Goal: Task Accomplishment & Management: Use online tool/utility

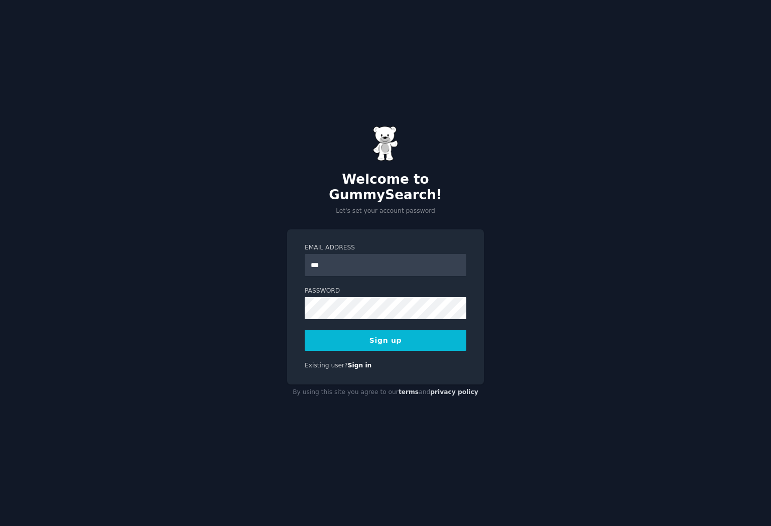
type input "**********"
click at [338, 331] on button "Sign up" at bounding box center [386, 340] width 162 height 21
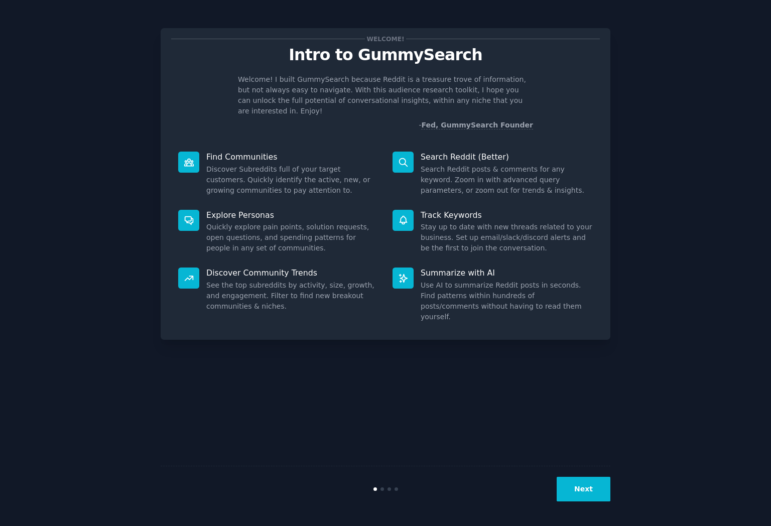
click at [576, 482] on button "Next" at bounding box center [584, 489] width 54 height 25
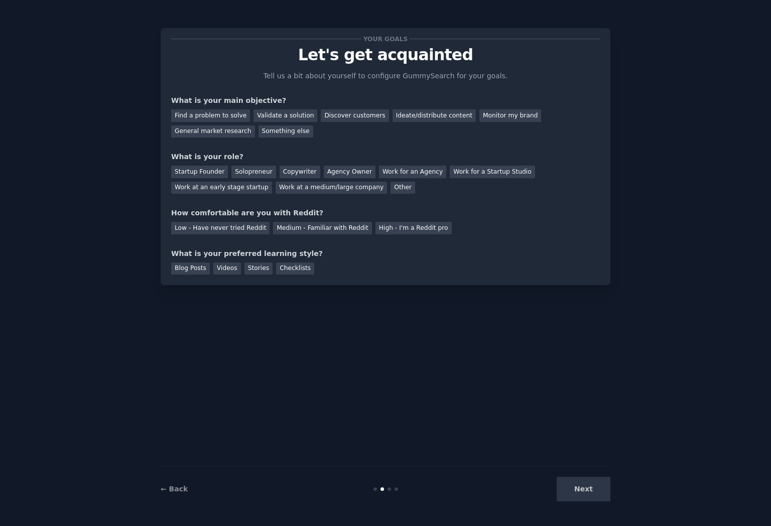
click at [576, 482] on div "Next" at bounding box center [535, 489] width 150 height 25
click at [576, 487] on div "Next" at bounding box center [535, 489] width 150 height 25
click at [229, 114] on div "Find a problem to solve" at bounding box center [210, 115] width 79 height 13
click at [290, 117] on div "Validate a solution" at bounding box center [286, 115] width 64 height 13
click at [219, 174] on div "Startup Founder" at bounding box center [199, 172] width 57 height 13
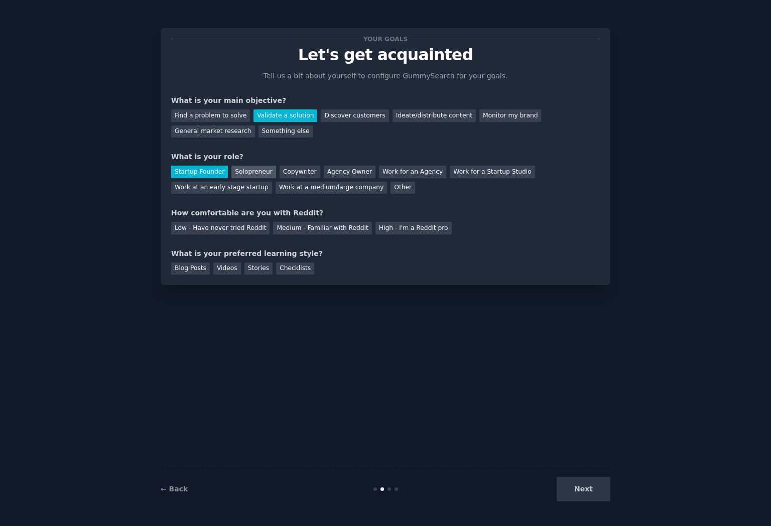
click at [256, 169] on div "Solopreneur" at bounding box center [253, 172] width 44 height 13
click at [388, 228] on div "High - I'm a Reddit pro" at bounding box center [414, 228] width 76 height 13
click at [197, 266] on div "Blog Posts" at bounding box center [190, 269] width 39 height 13
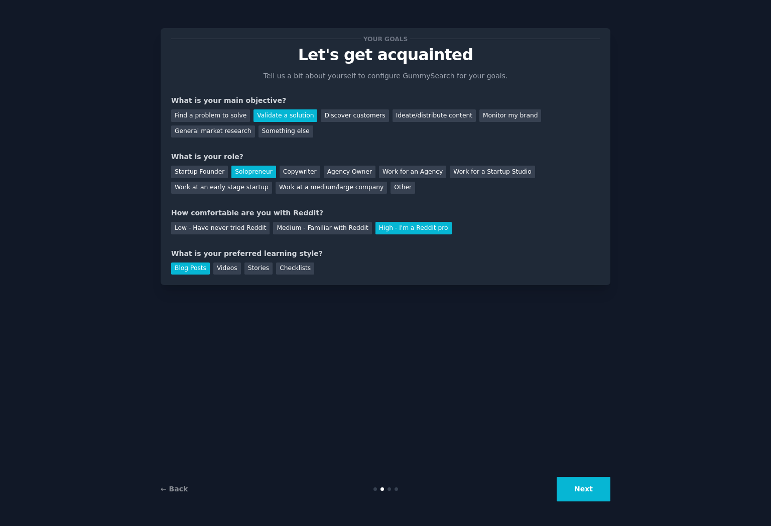
click at [597, 497] on button "Next" at bounding box center [584, 489] width 54 height 25
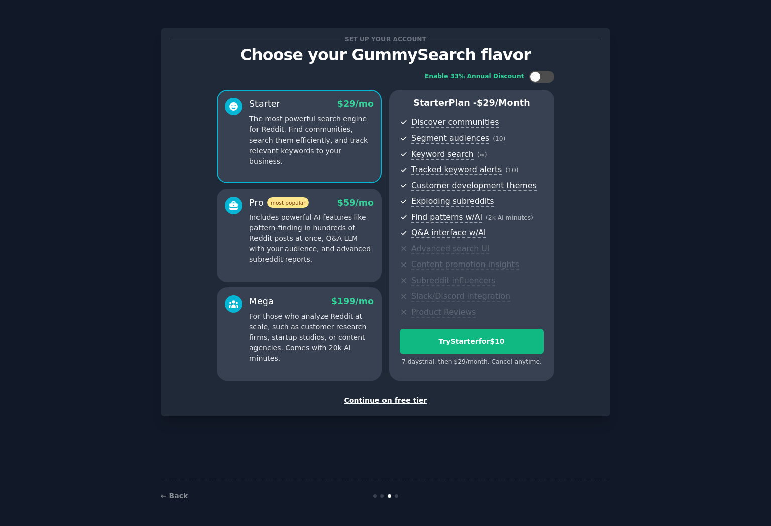
click at [344, 252] on p "Includes powerful AI features like pattern-finding in hundreds of Reddit posts …" at bounding box center [312, 238] width 125 height 53
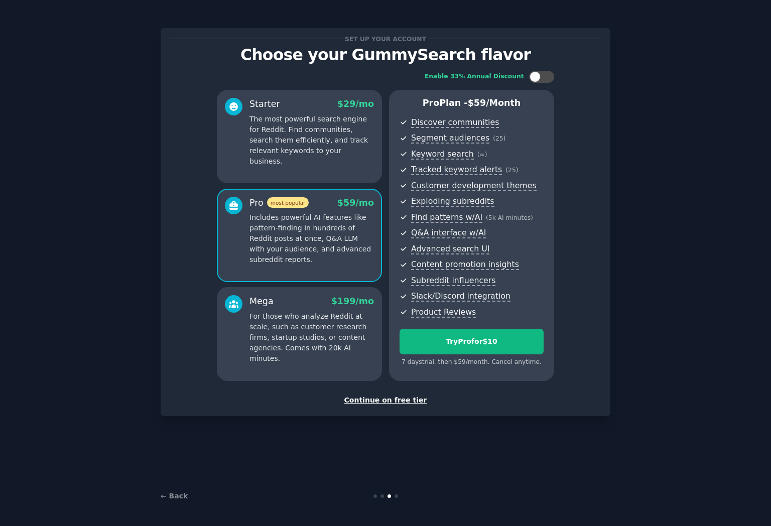
click at [333, 157] on div "Starter $ 29 /mo The most powerful search engine for Reddit. Find communities, …" at bounding box center [299, 136] width 165 height 93
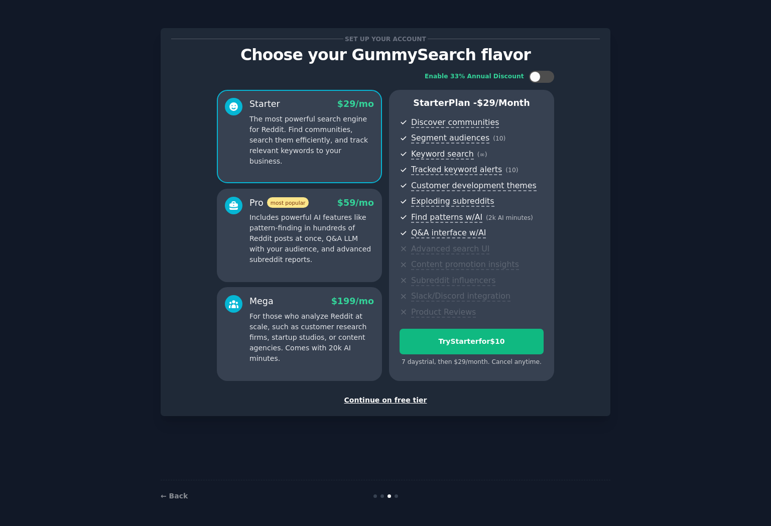
click at [329, 205] on div "Pro most popular $ 59 /mo" at bounding box center [312, 203] width 125 height 13
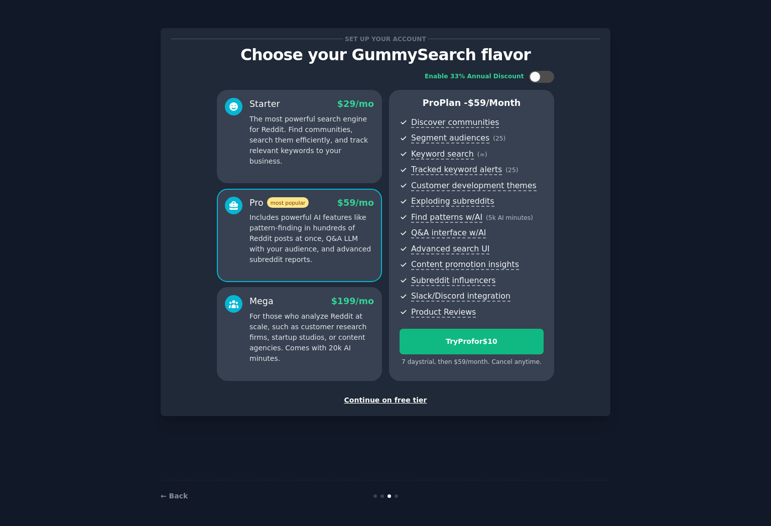
click at [330, 165] on div "Starter $ 29 /mo The most powerful search engine for Reddit. Find communities, …" at bounding box center [299, 136] width 165 height 93
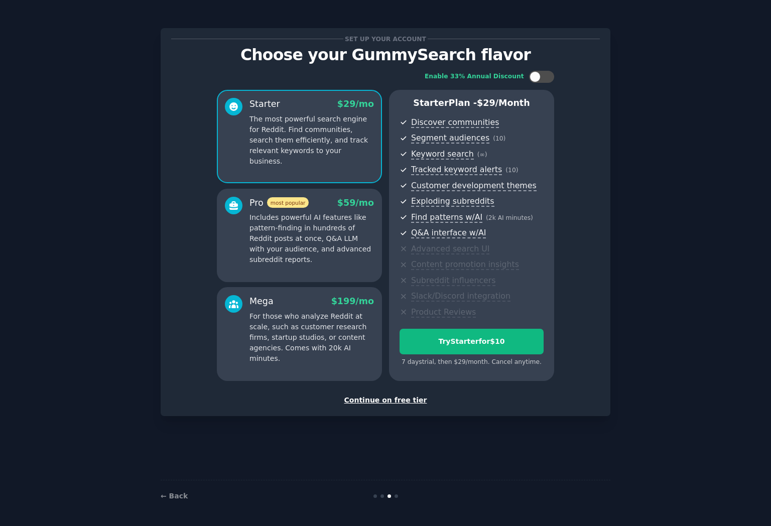
click at [396, 400] on div "Continue on free tier" at bounding box center [385, 400] width 429 height 11
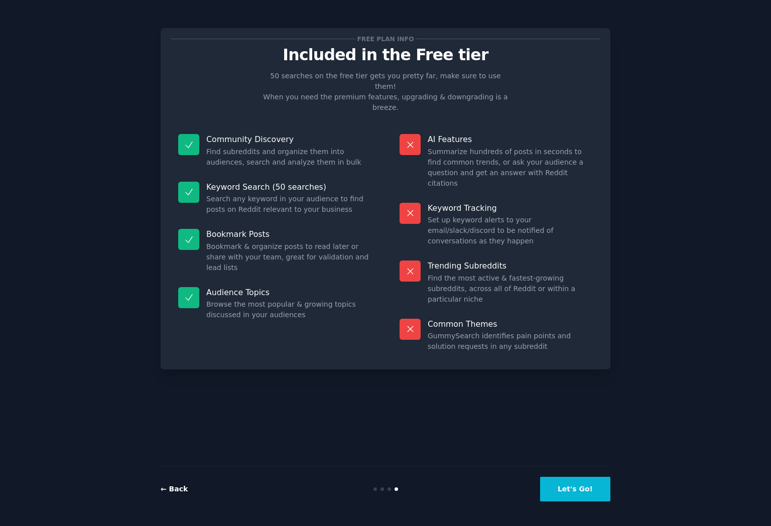
click at [184, 492] on link "← Back" at bounding box center [174, 489] width 27 height 8
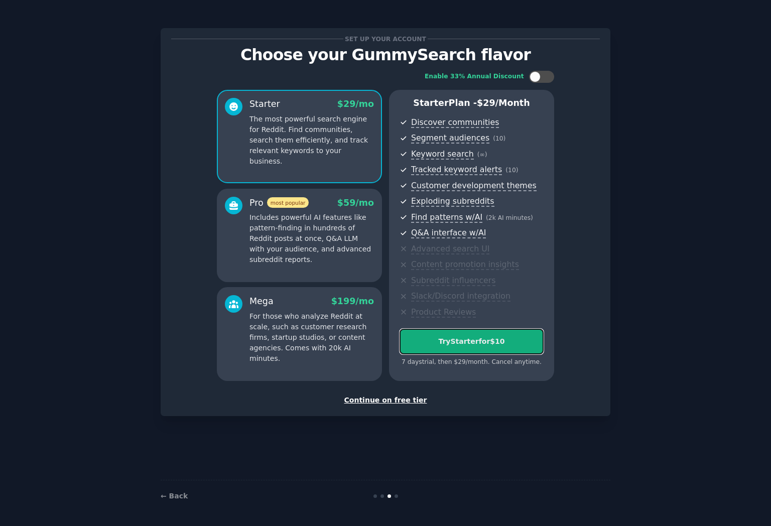
click at [442, 344] on div "Try Starter for $10" at bounding box center [471, 341] width 143 height 11
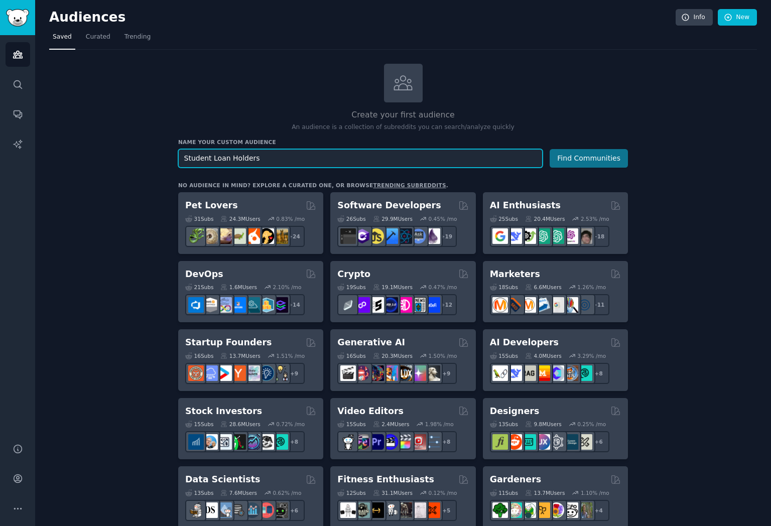
type input "Student Loan Holders"
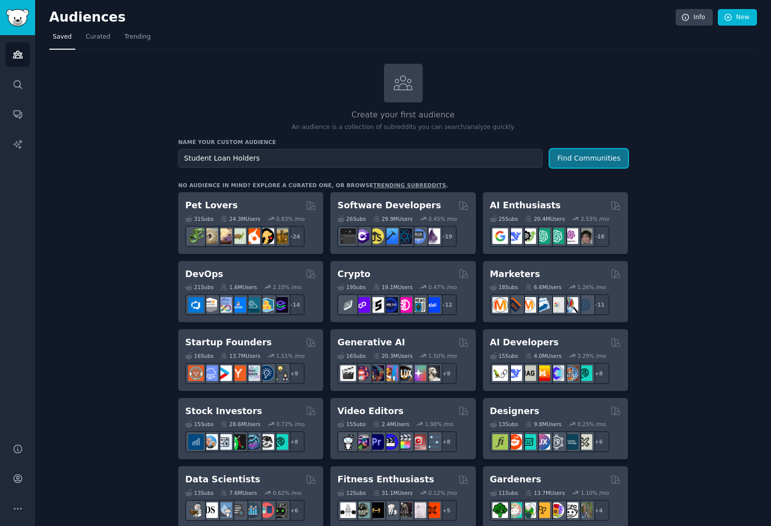
click at [606, 157] on button "Find Communities" at bounding box center [589, 158] width 78 height 19
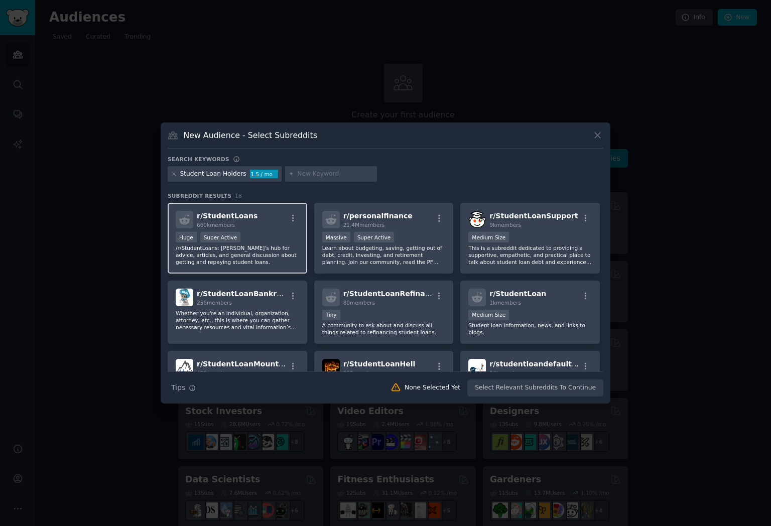
click at [280, 226] on div "r/ StudentLoans 660k members" at bounding box center [238, 220] width 124 height 18
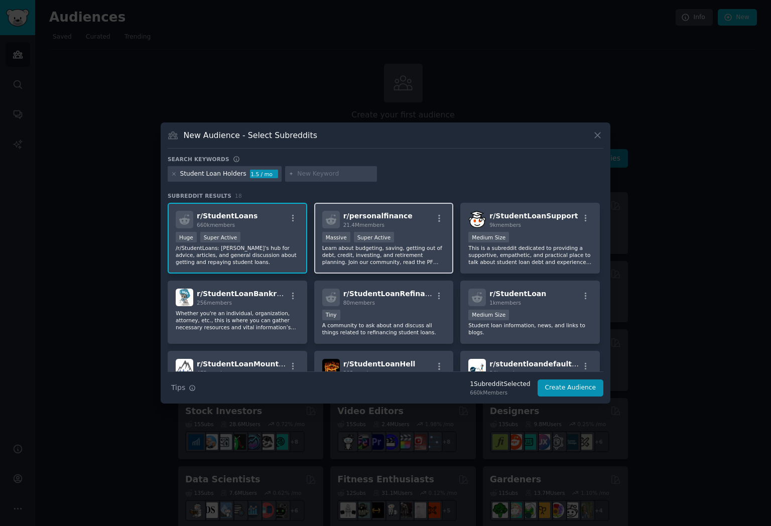
click at [426, 260] on p "Learn about budgeting, saving, getting out of debt, credit, investing, and reti…" at bounding box center [384, 254] width 124 height 21
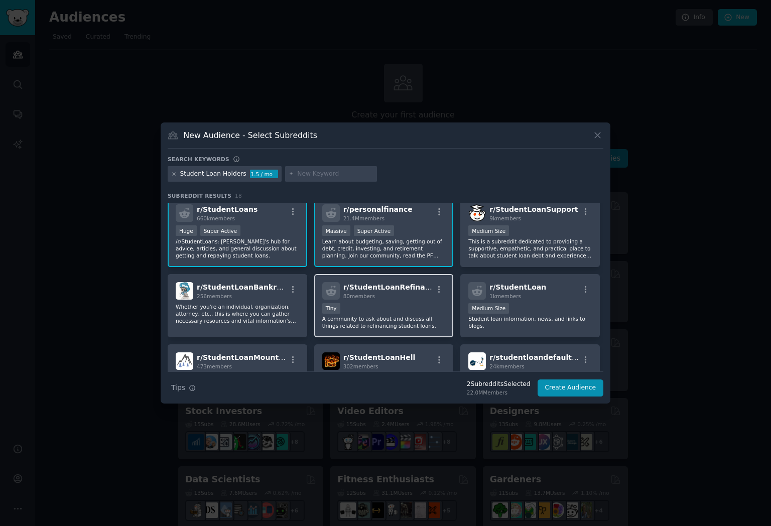
scroll to position [8, 0]
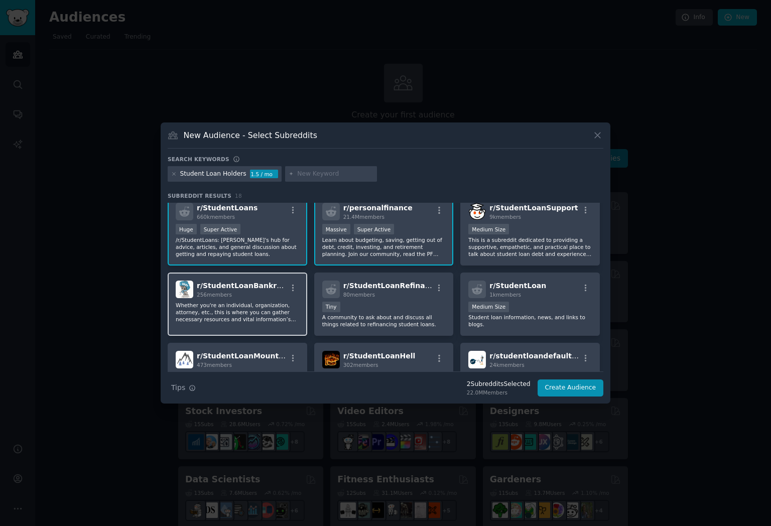
click at [273, 303] on p "Whether you're an individual, organization, attorney, etc., this is where you c…" at bounding box center [238, 312] width 124 height 21
click at [286, 312] on p "Whether you're an individual, organization, attorney, etc., this is where you c…" at bounding box center [238, 312] width 124 height 21
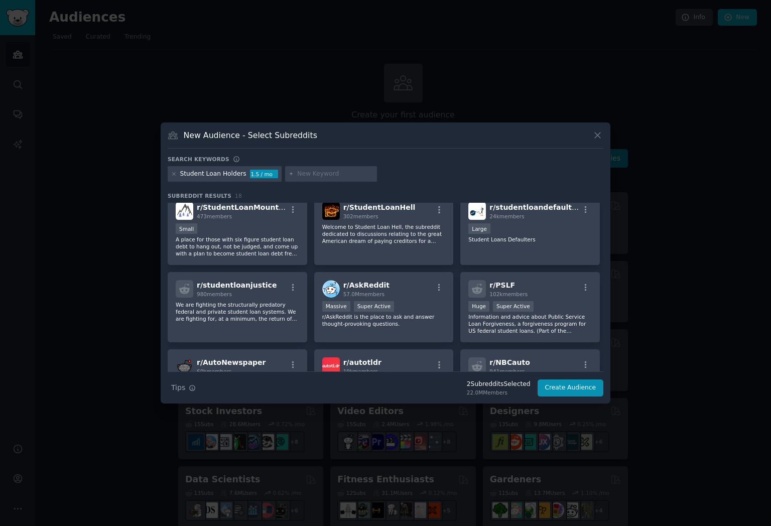
scroll to position [160, 0]
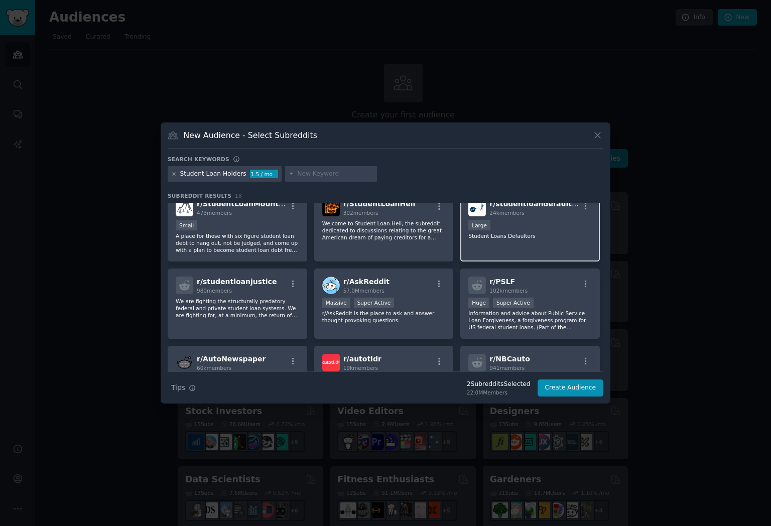
click at [473, 245] on div "r/ studentloandefaulters 24k members Large Student Loans Defaulters" at bounding box center [530, 226] width 140 height 71
click at [499, 323] on p "Information and advice about Public Service Loan Forgiveness, a forgiveness pro…" at bounding box center [530, 320] width 124 height 21
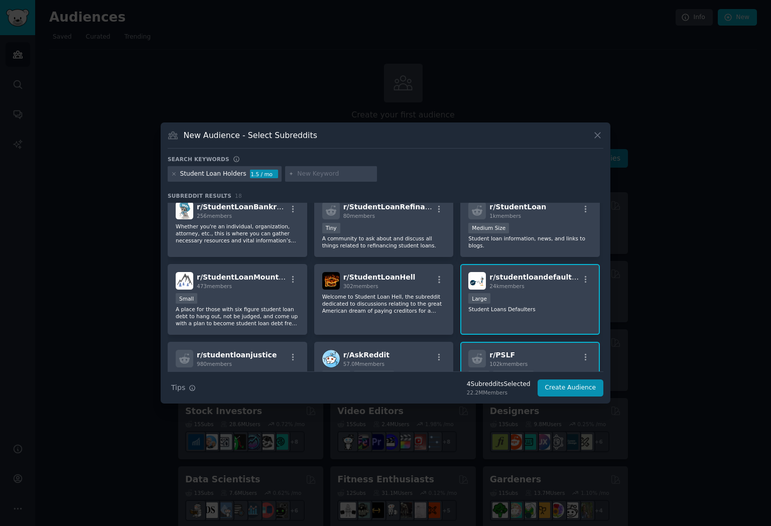
scroll to position [0, 0]
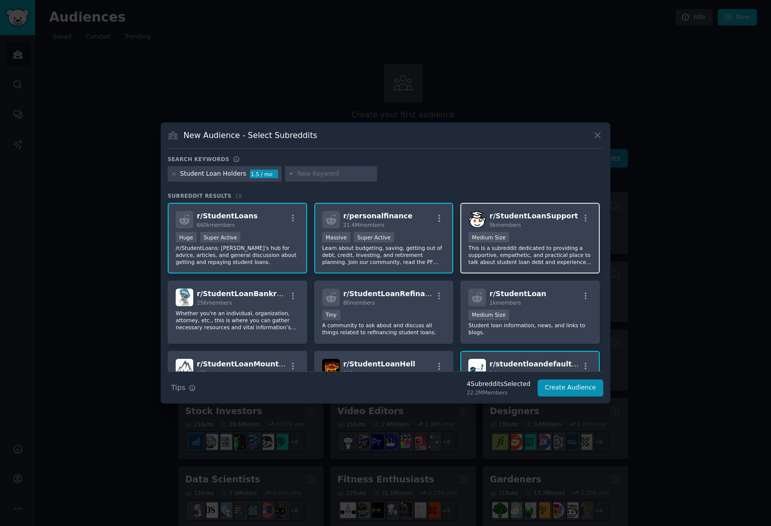
click at [520, 252] on p "This is a subreddit dedicated to providing a supportive, empathetic, and practi…" at bounding box center [530, 254] width 124 height 21
click at [561, 389] on button "Create Audience" at bounding box center [571, 388] width 66 height 17
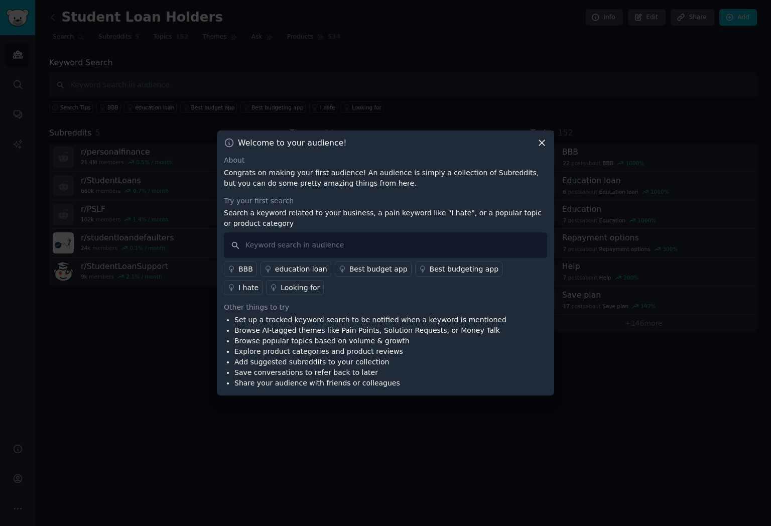
click at [541, 145] on icon at bounding box center [542, 143] width 11 height 11
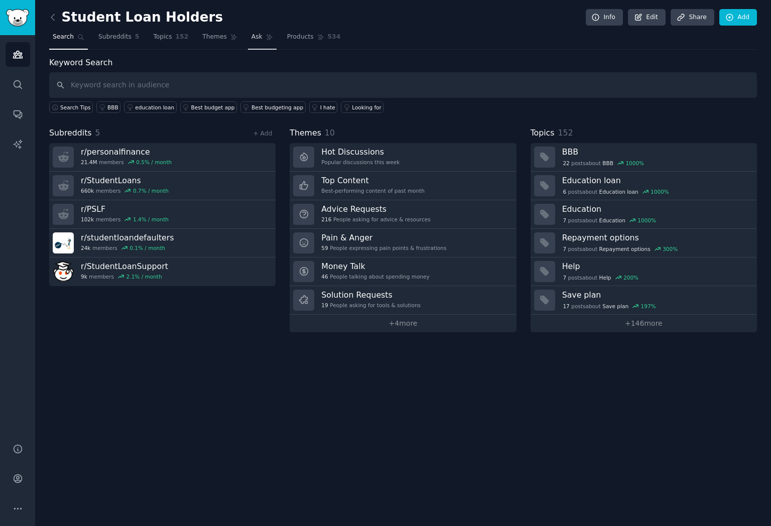
click at [258, 38] on span "Ask" at bounding box center [257, 37] width 11 height 9
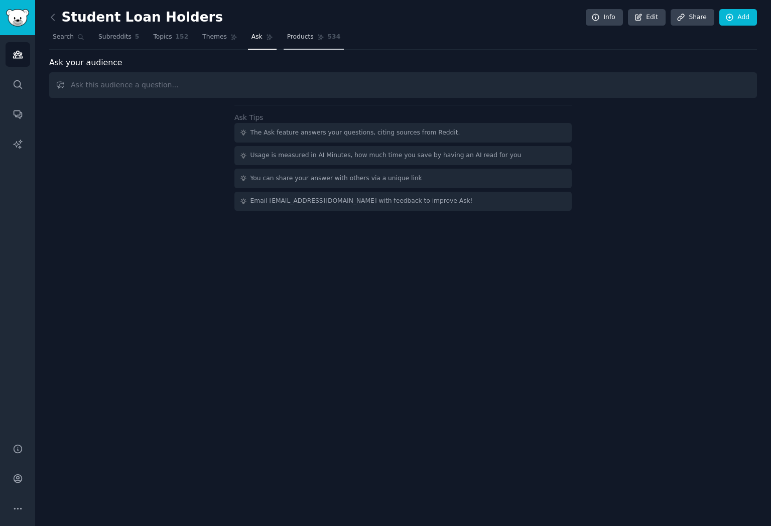
click at [313, 32] on link "Products 534" at bounding box center [314, 39] width 60 height 21
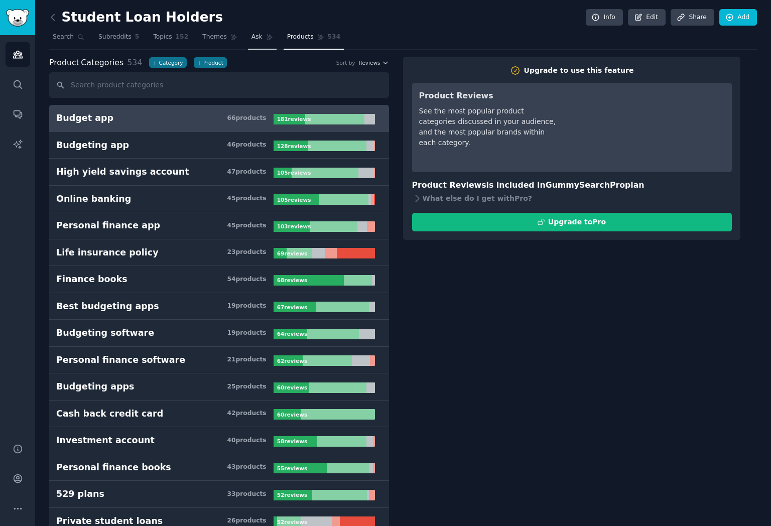
click at [266, 34] on icon at bounding box center [269, 37] width 7 height 7
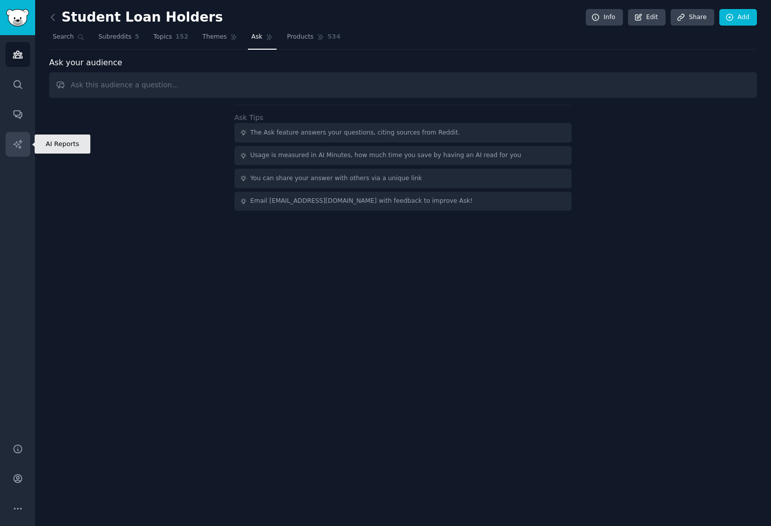
click at [15, 147] on icon "Sidebar" at bounding box center [18, 144] width 11 height 11
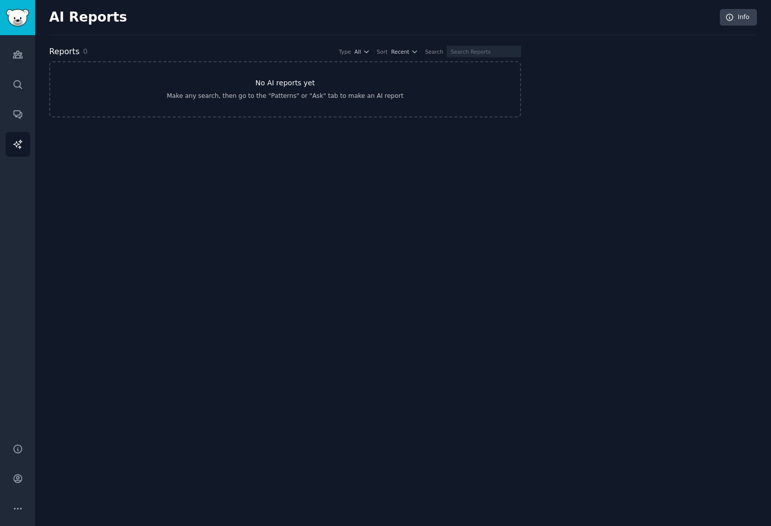
click at [321, 84] on link "No AI reports yet Make any search, then go to the "Patterns" or "Ask" tab to ma…" at bounding box center [285, 89] width 472 height 56
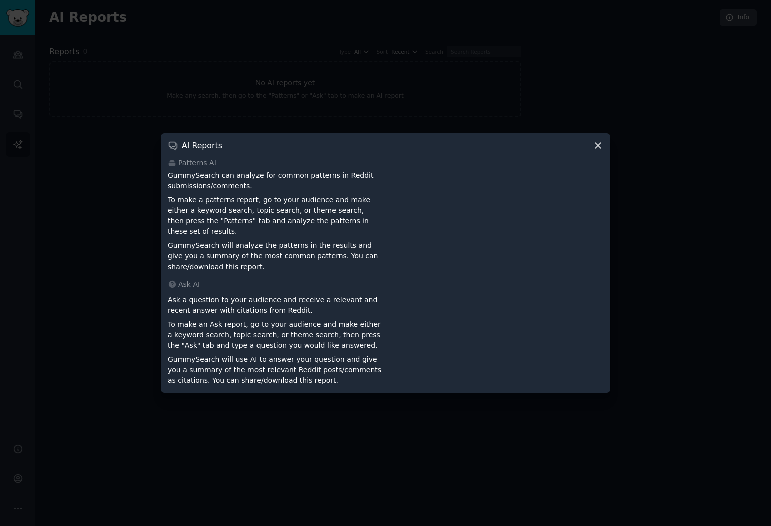
click at [597, 151] on icon at bounding box center [598, 145] width 11 height 11
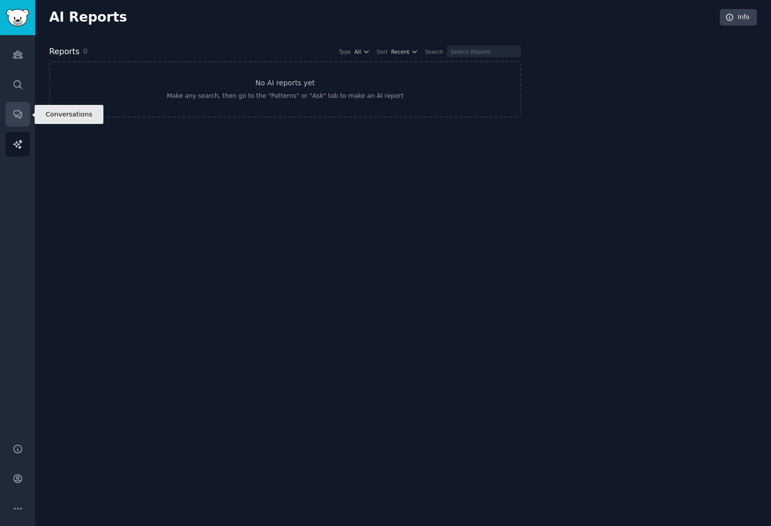
click at [11, 104] on link "Conversations" at bounding box center [18, 114] width 25 height 25
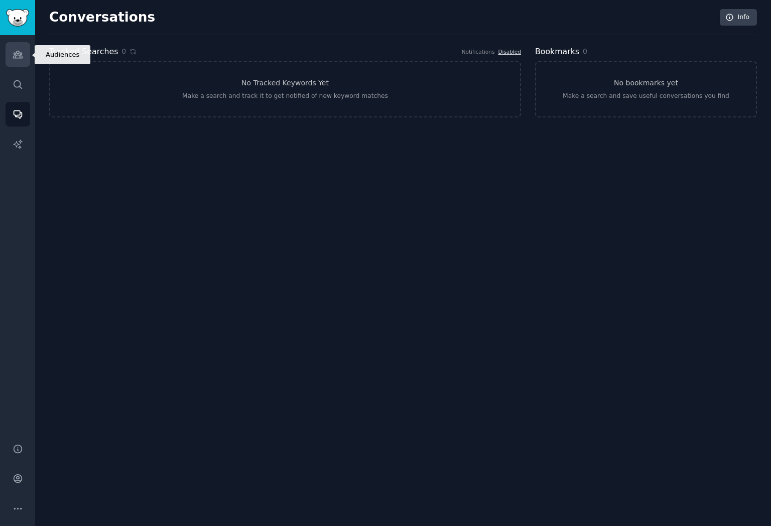
click at [23, 60] on link "Audiences" at bounding box center [18, 54] width 25 height 25
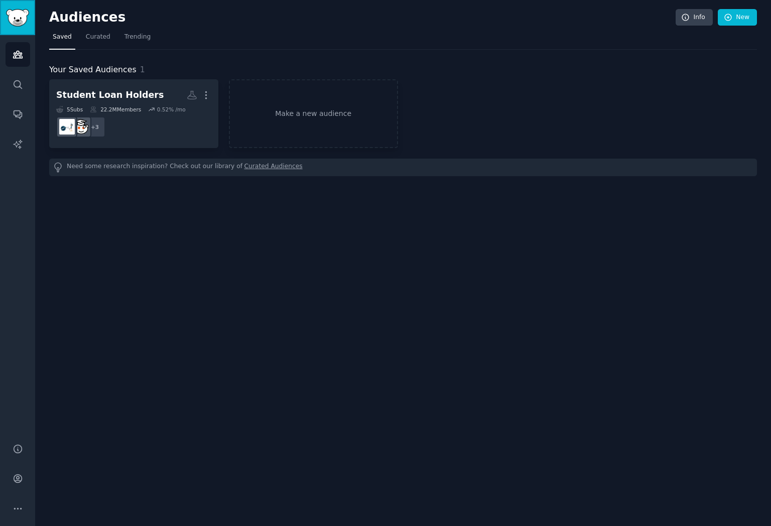
click at [26, 21] on img "Sidebar" at bounding box center [17, 18] width 23 height 18
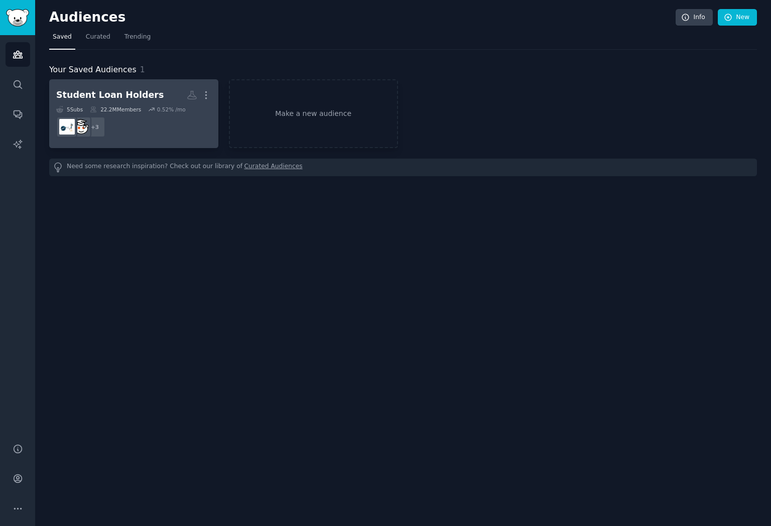
click at [114, 104] on div "Student Loan Holders More 5 Sub s 22.2M Members 0.52 % /mo + 3" at bounding box center [133, 113] width 155 height 55
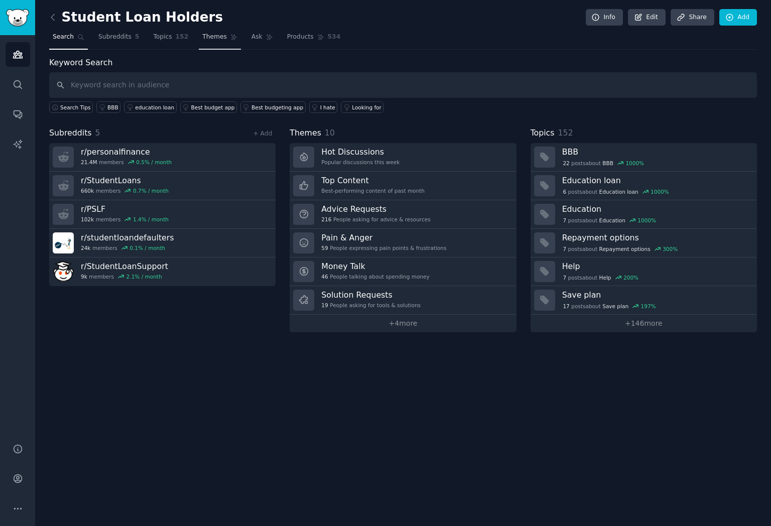
click at [216, 40] on span "Themes" at bounding box center [214, 37] width 25 height 9
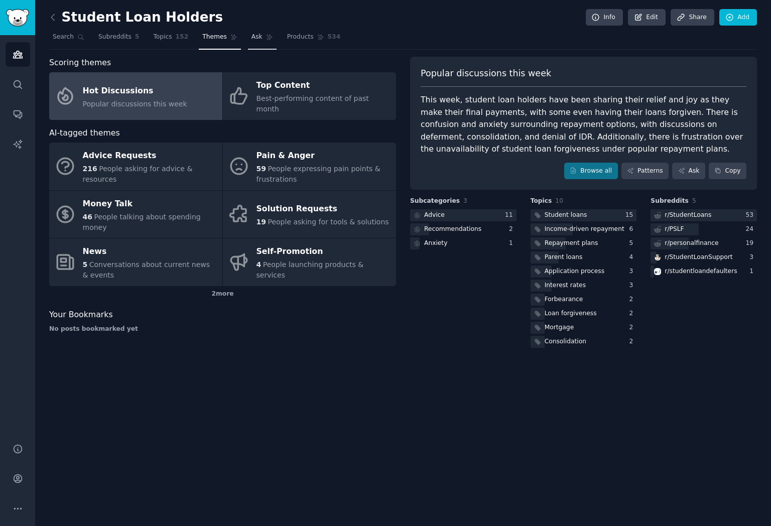
click at [254, 42] on link "Ask" at bounding box center [262, 39] width 29 height 21
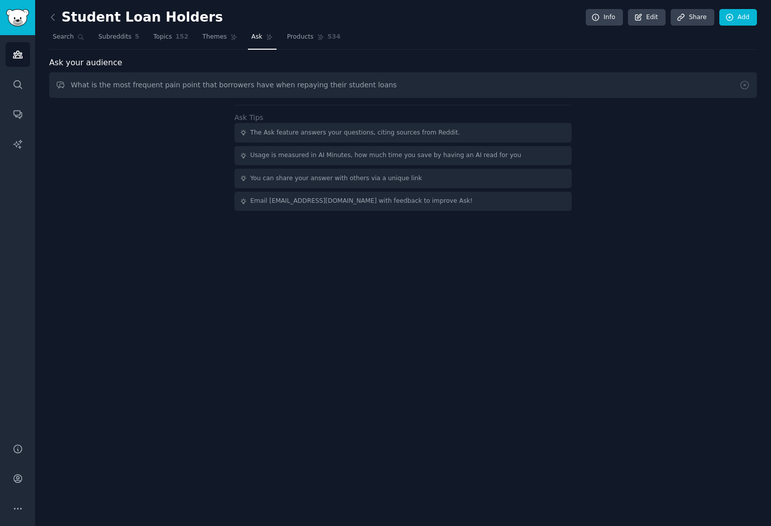
type input "What is the most frequent pain point that borrowers have when repaying their st…"
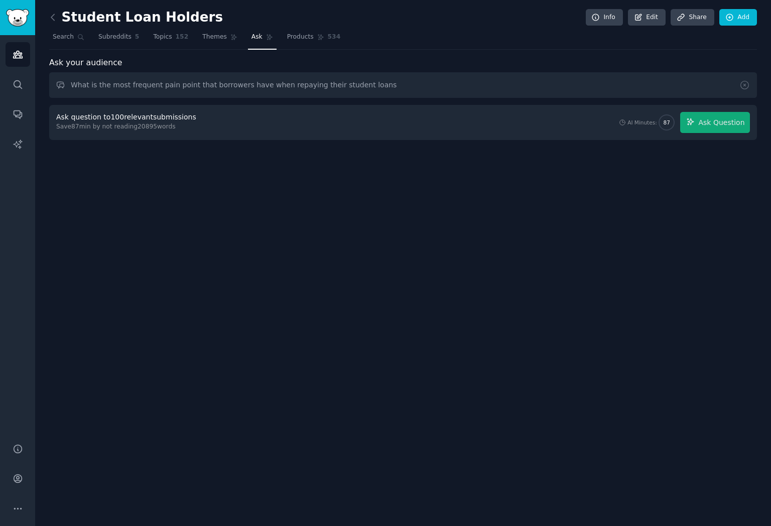
click at [104, 119] on div "Ask question to 100 relevant submissions" at bounding box center [126, 117] width 140 height 11
click at [727, 135] on div "Ask question to 100 relevant submissions Save 87 min by not reading 20895 words…" at bounding box center [403, 122] width 708 height 35
click at [724, 116] on button "Ask Question" at bounding box center [715, 122] width 70 height 21
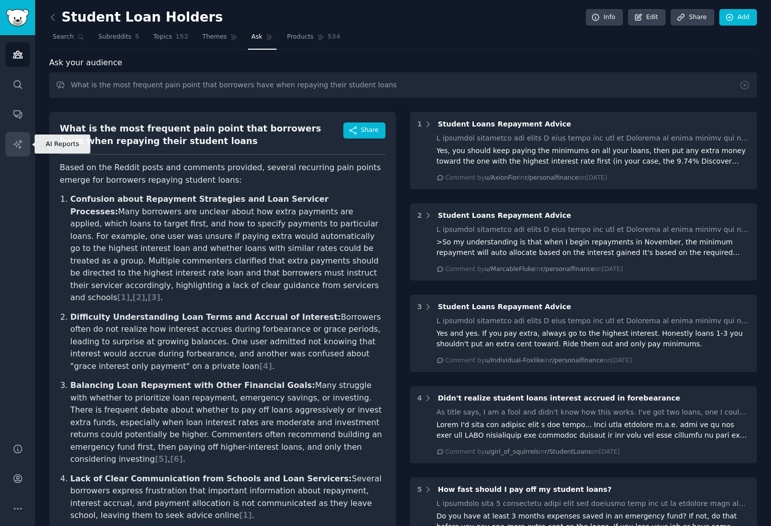
click at [20, 153] on link "AI Reports" at bounding box center [18, 144] width 25 height 25
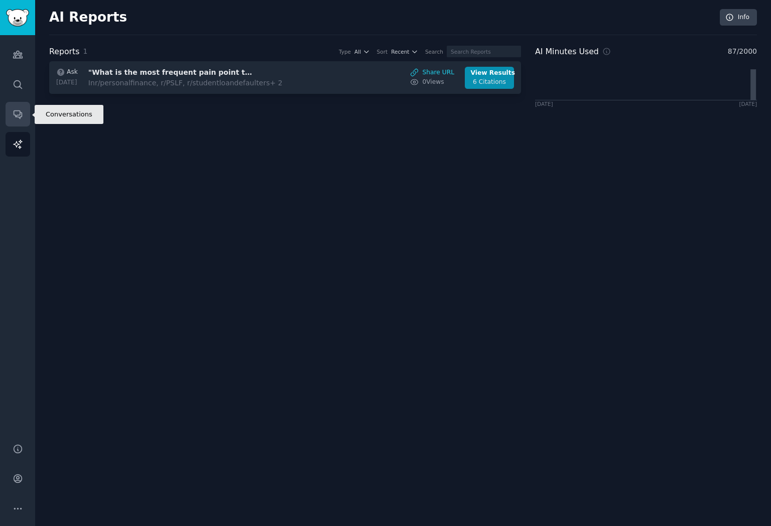
click at [18, 118] on icon "Sidebar" at bounding box center [18, 114] width 11 height 11
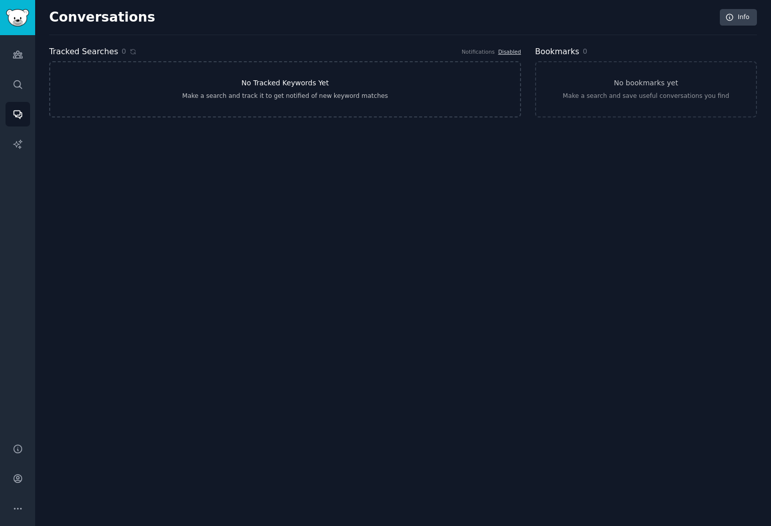
click at [174, 88] on link "No Tracked Keywords Yet Make a search and track it to get notified of new keywo…" at bounding box center [285, 89] width 472 height 56
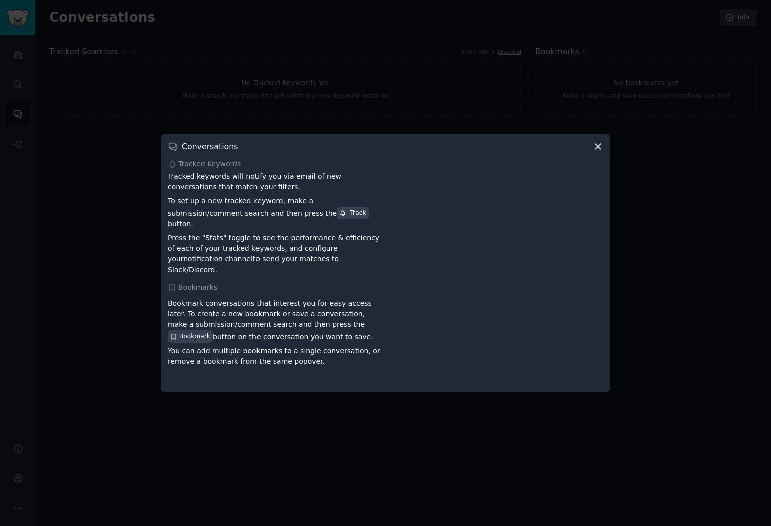
click at [112, 129] on div at bounding box center [385, 263] width 771 height 526
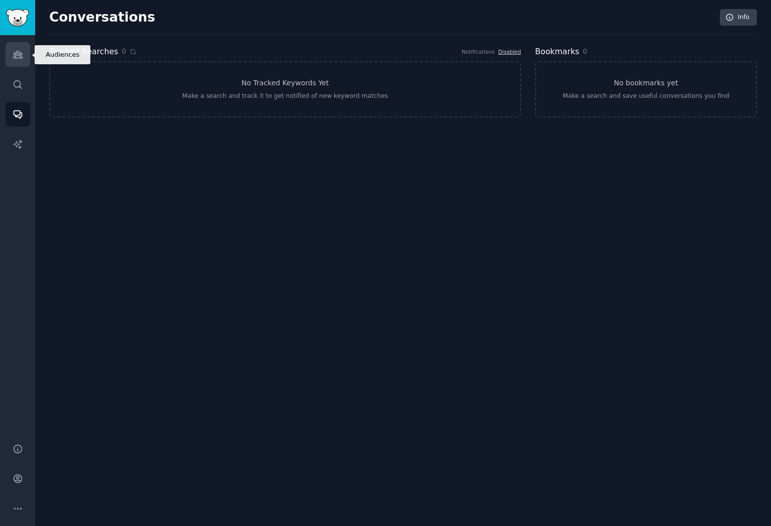
click at [23, 59] on icon "Sidebar" at bounding box center [18, 54] width 11 height 11
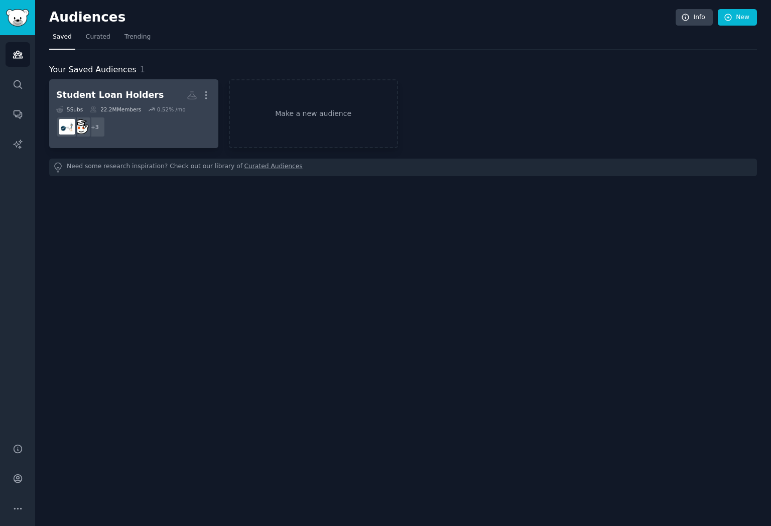
click at [133, 124] on dd "r/PSLF, r/personalfinance, r/StudentLoans + 3" at bounding box center [133, 127] width 155 height 28
